Goal: Transaction & Acquisition: Obtain resource

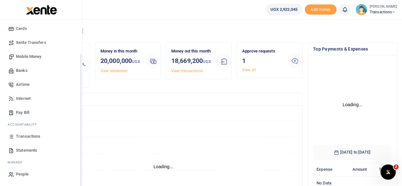
scroll to position [89, 74]
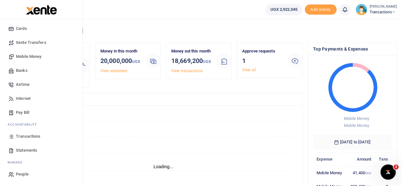
click at [26, 137] on span "Transactions" at bounding box center [28, 136] width 24 height 6
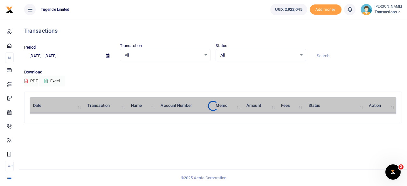
click at [330, 55] on input at bounding box center [356, 56] width 91 height 11
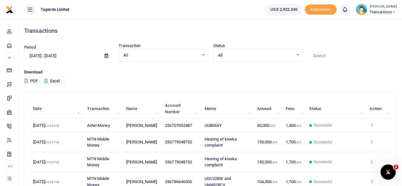
paste input "776989898"
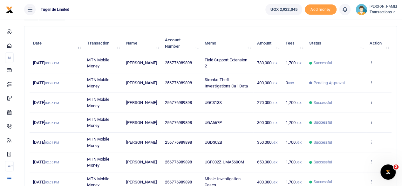
scroll to position [64, 0]
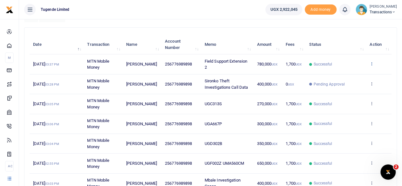
type input "776989898"
click at [372, 63] on div "Date Transaction Name Account Number Memo Amount Fees Status Action 5th Sep 202…" at bounding box center [211, 147] width 362 height 228
click at [372, 63] on icon at bounding box center [372, 63] width 4 height 4
click at [344, 72] on link "View details" at bounding box center [349, 74] width 50 height 9
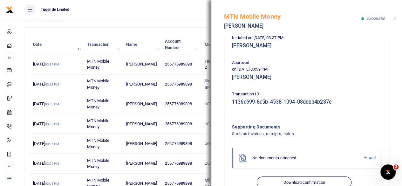
scroll to position [152, 0]
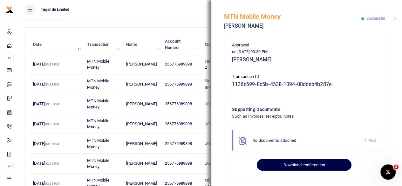
click at [306, 165] on button "Download confirmation" at bounding box center [304, 165] width 94 height 12
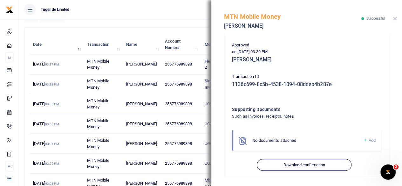
click at [396, 18] on button "Close" at bounding box center [395, 19] width 4 height 4
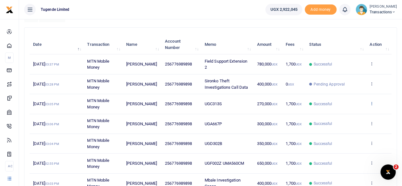
click at [372, 103] on icon at bounding box center [372, 103] width 4 height 4
click at [350, 112] on link "View details" at bounding box center [349, 114] width 50 height 9
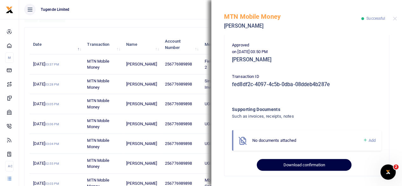
click at [302, 162] on button "Download confirmation" at bounding box center [304, 165] width 94 height 12
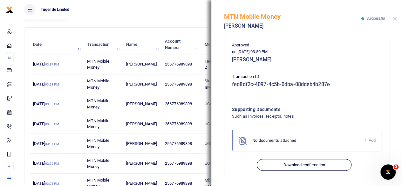
click at [395, 18] on button "Close" at bounding box center [395, 19] width 4 height 4
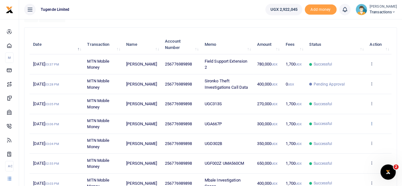
click at [370, 121] on icon at bounding box center [372, 123] width 4 height 4
click at [349, 130] on link "View details" at bounding box center [349, 133] width 50 height 9
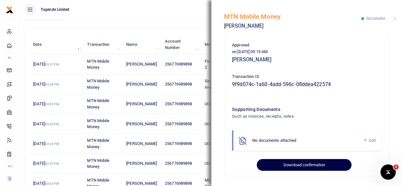
click at [297, 165] on button "Download confirmation" at bounding box center [304, 165] width 94 height 12
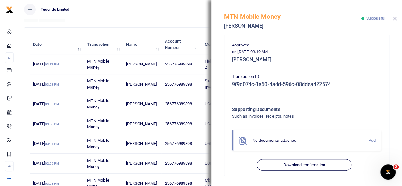
click at [396, 17] on button "Close" at bounding box center [395, 19] width 4 height 4
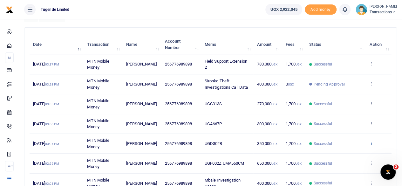
click at [371, 141] on icon at bounding box center [372, 143] width 4 height 4
click at [346, 154] on link "View details" at bounding box center [349, 153] width 50 height 9
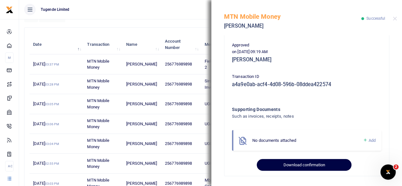
click at [285, 164] on button "Download confirmation" at bounding box center [304, 165] width 94 height 12
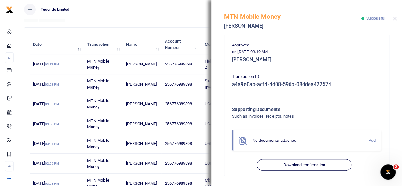
click at [395, 16] on div "MTN Mobile Money Wilson Kamugisha Successful" at bounding box center [306, 17] width 191 height 35
click at [395, 19] on button "Close" at bounding box center [395, 19] width 4 height 4
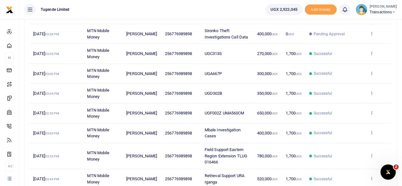
scroll to position [116, 0]
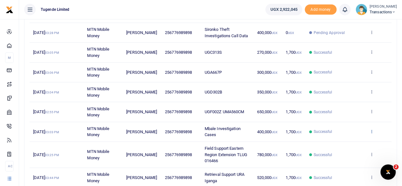
click at [373, 129] on icon at bounding box center [372, 131] width 4 height 4
click at [347, 139] on link "View details" at bounding box center [349, 141] width 50 height 9
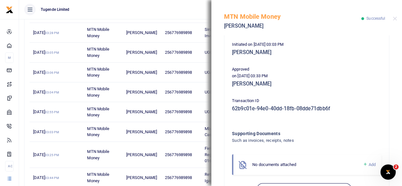
scroll to position [152, 0]
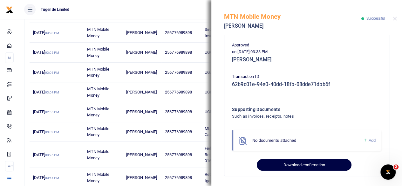
click at [295, 167] on button "Download confirmation" at bounding box center [304, 165] width 94 height 12
